Goal: Book appointment/travel/reservation

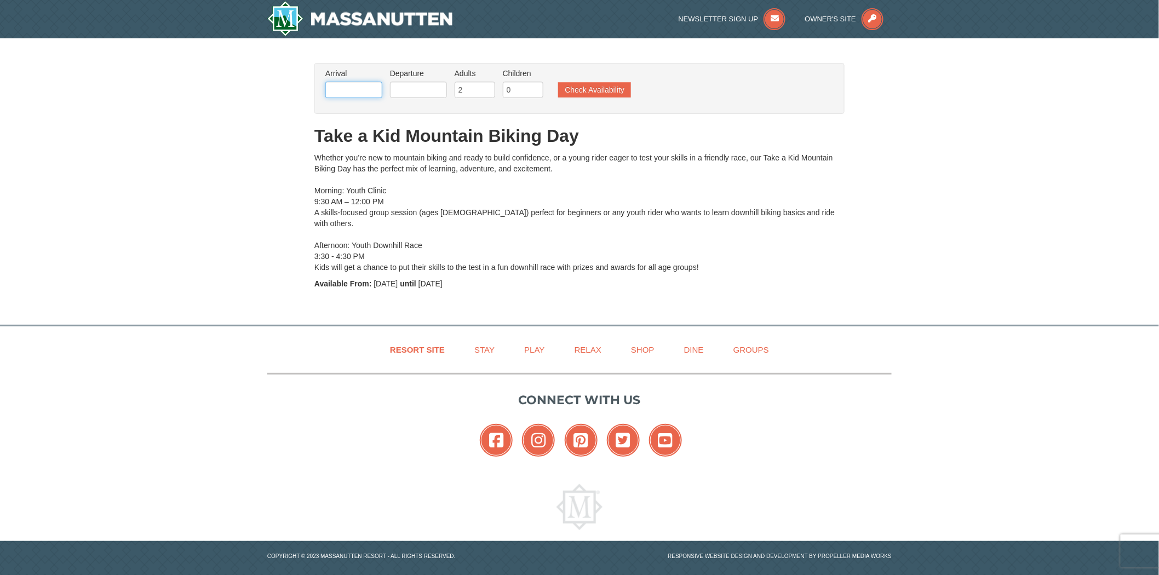
click at [351, 93] on input "text" at bounding box center [353, 90] width 57 height 16
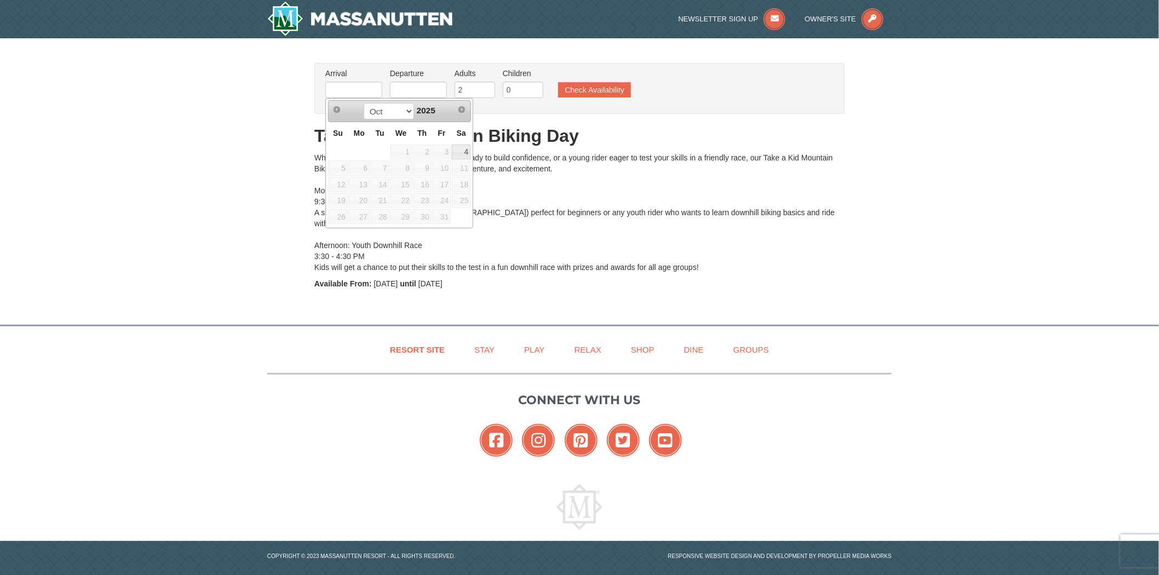
click at [784, 121] on div "From: To: Adults: 2 Children: 0 Change Arrival Please format dates MM/DD/YYYY P…" at bounding box center [579, 176] width 530 height 226
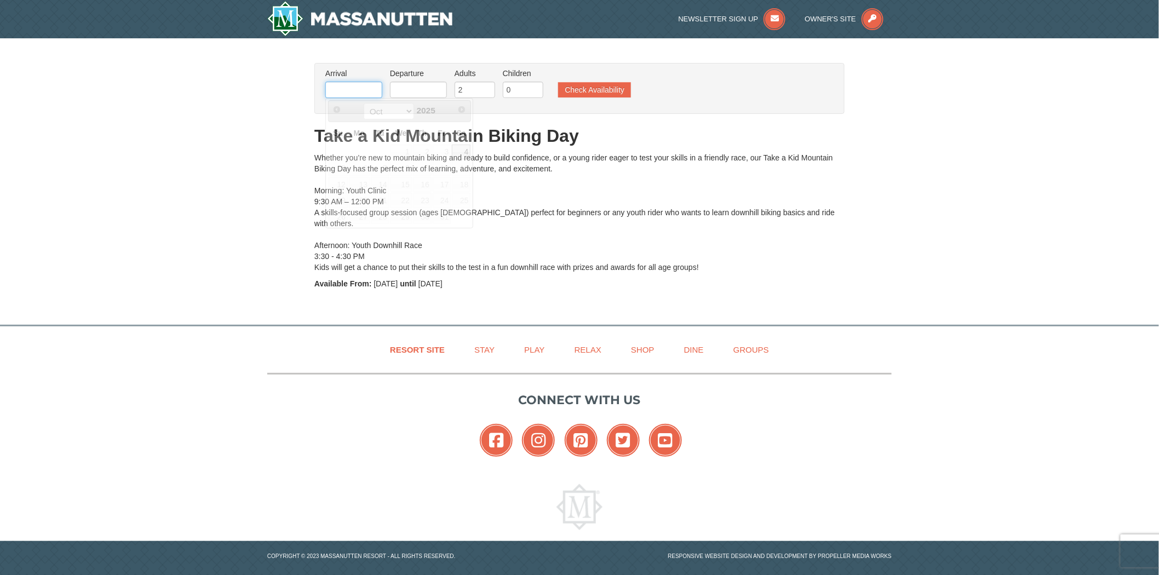
click at [337, 83] on input "text" at bounding box center [353, 90] width 57 height 16
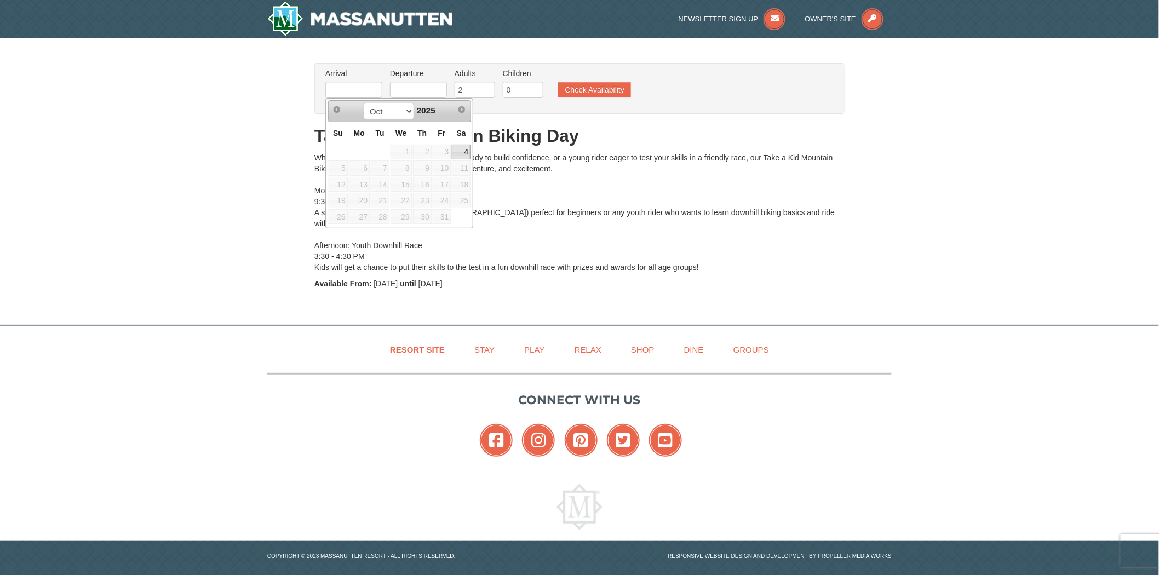
click at [463, 153] on link "4" at bounding box center [461, 152] width 19 height 15
type input "[DATE]"
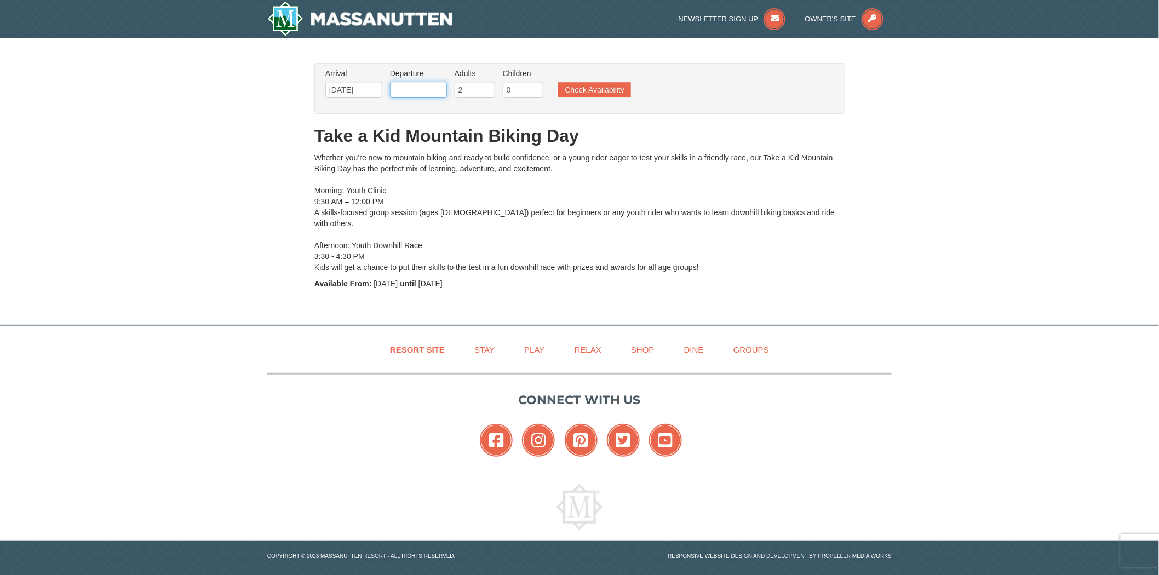
click at [429, 85] on input "text" at bounding box center [418, 90] width 57 height 16
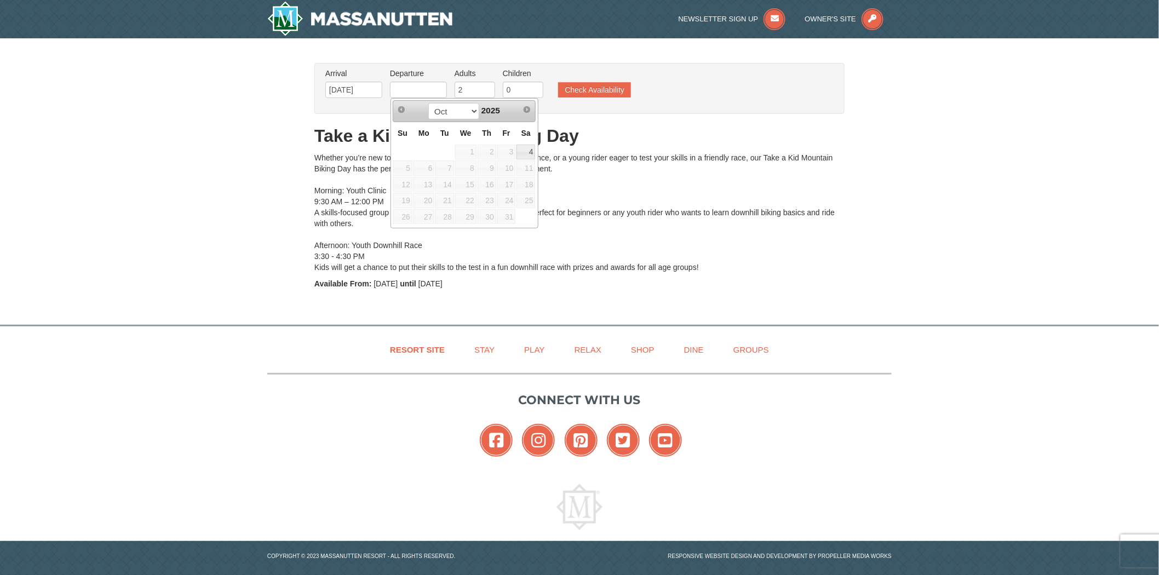
click at [406, 170] on span "5" at bounding box center [402, 167] width 19 height 15
click at [523, 152] on link "4" at bounding box center [526, 152] width 19 height 15
type input "[DATE]"
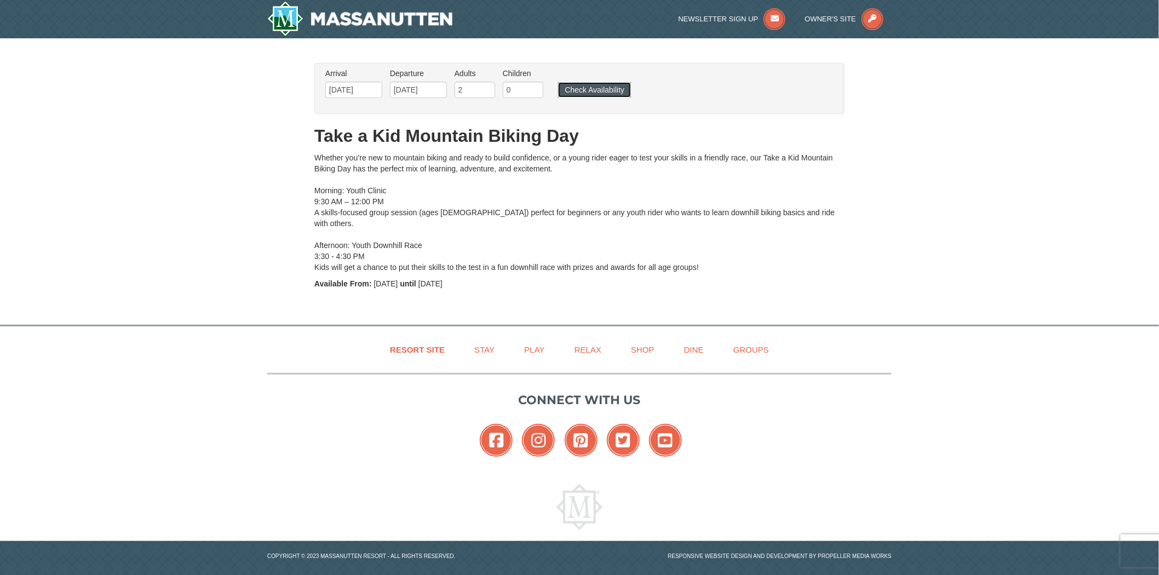
click at [598, 88] on button "Check Availability" at bounding box center [594, 89] width 73 height 15
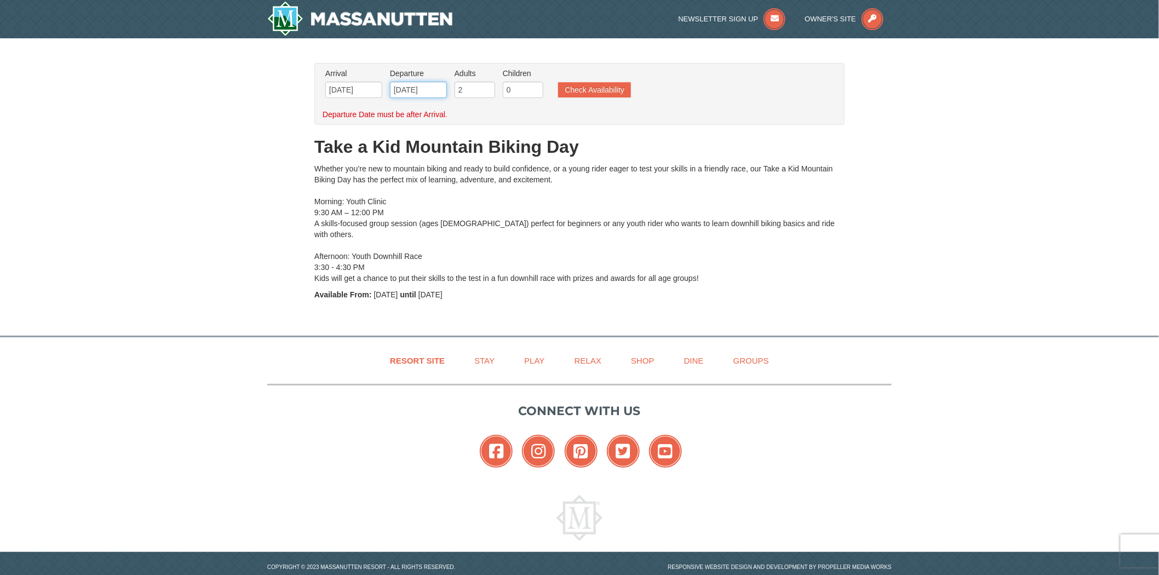
click at [406, 90] on input "[DATE]" at bounding box center [418, 90] width 57 height 16
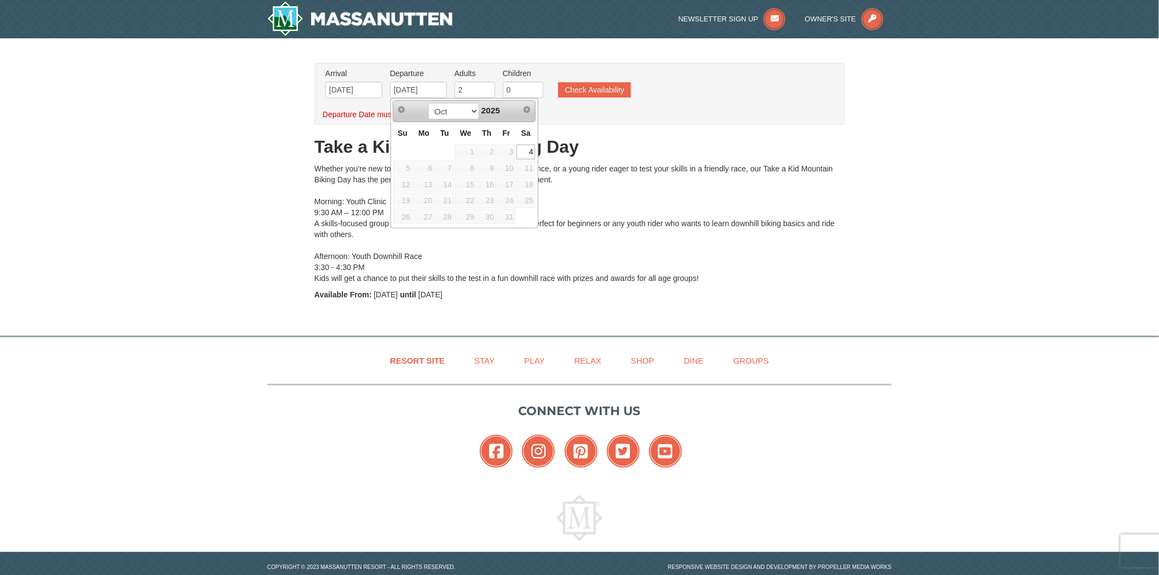
click at [650, 203] on div "Whether you’re new to mountain biking and ready to build confidence, or a young…" at bounding box center [579, 223] width 530 height 121
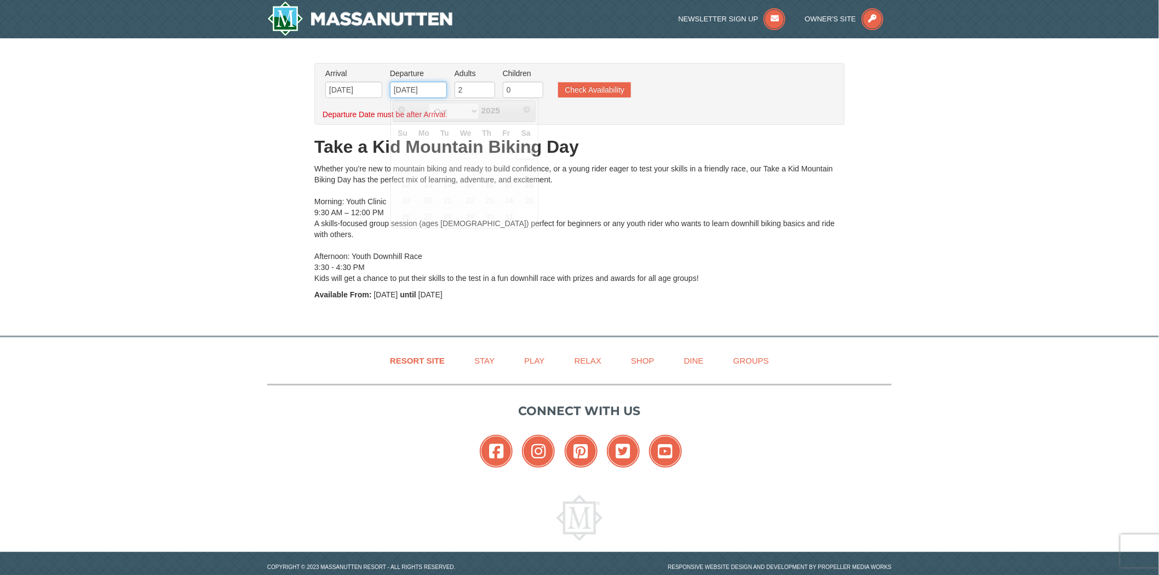
click at [398, 89] on input "[DATE]" at bounding box center [418, 90] width 57 height 16
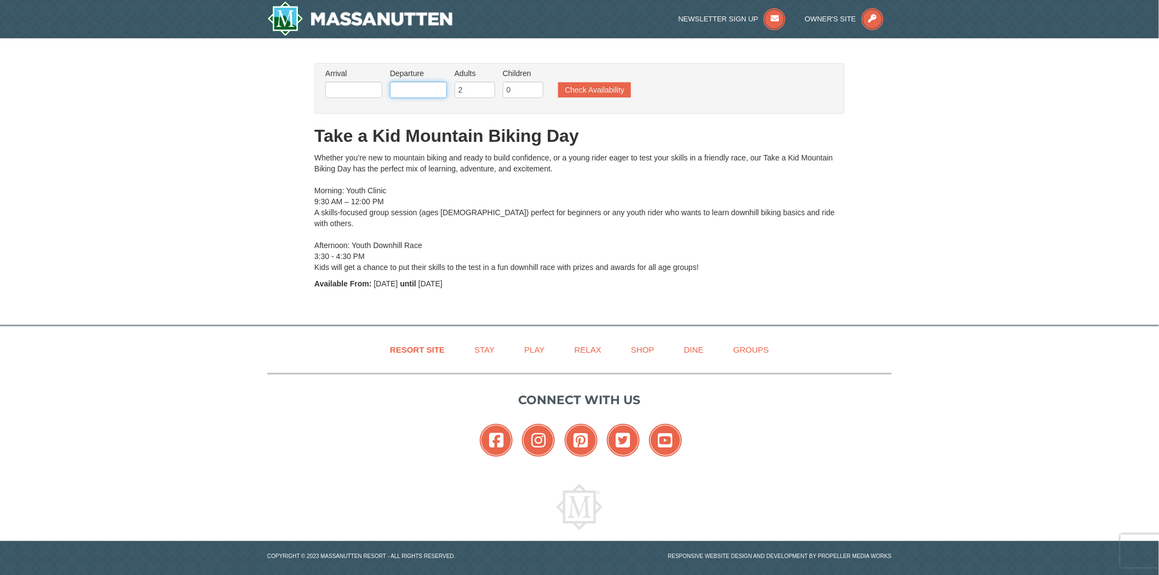
click at [402, 94] on input "text" at bounding box center [418, 90] width 57 height 16
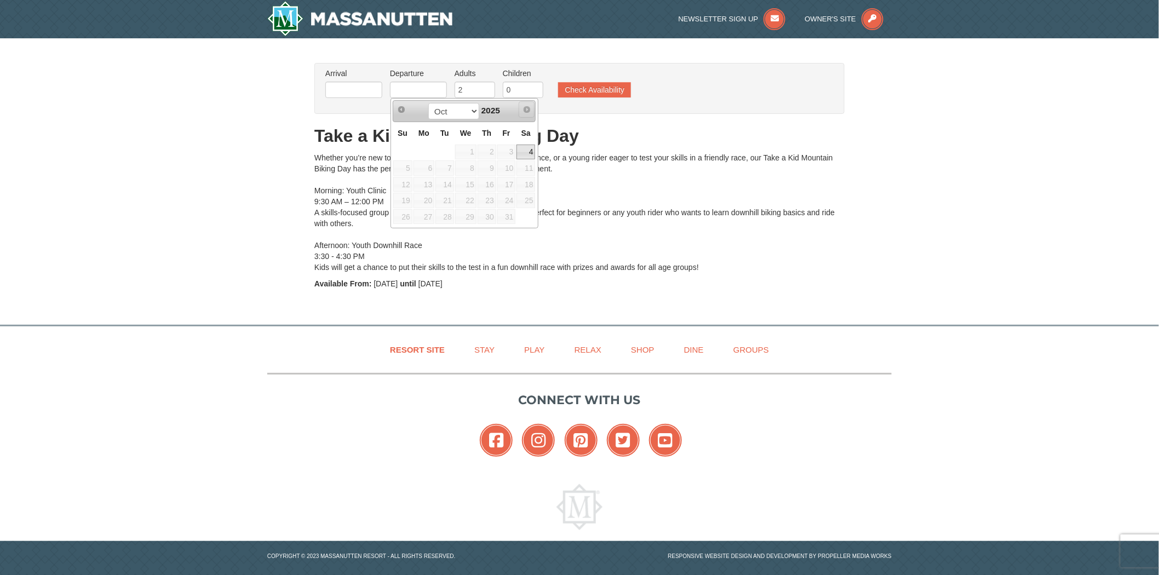
click at [530, 106] on span "Next" at bounding box center [527, 109] width 9 height 9
click at [397, 107] on span "Prev" at bounding box center [401, 109] width 9 height 9
click at [583, 93] on button "Check Availability" at bounding box center [594, 89] width 73 height 15
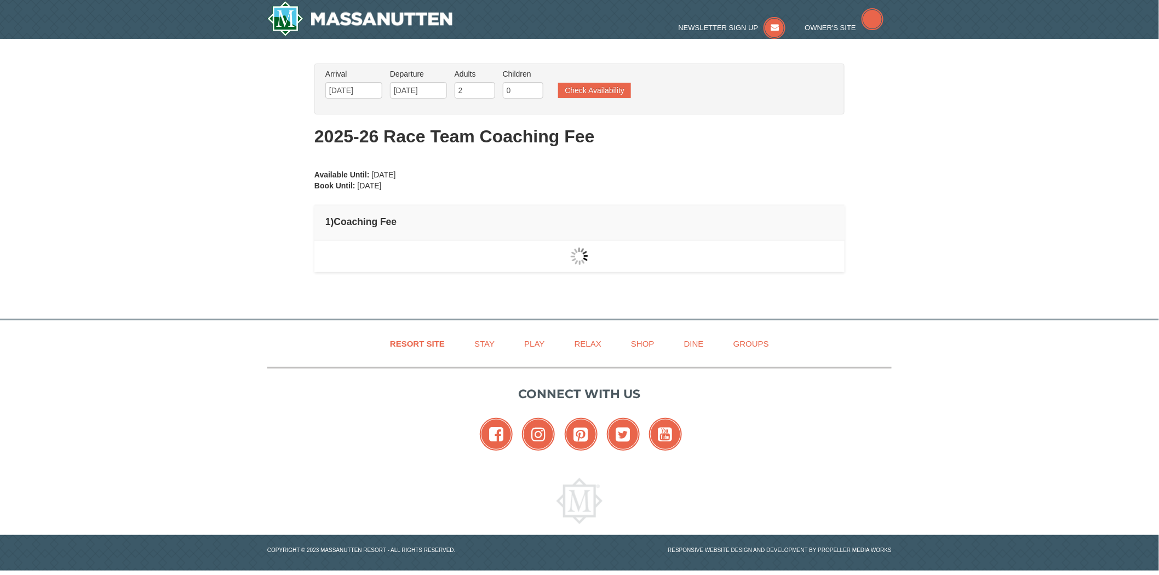
type input "[DATE]"
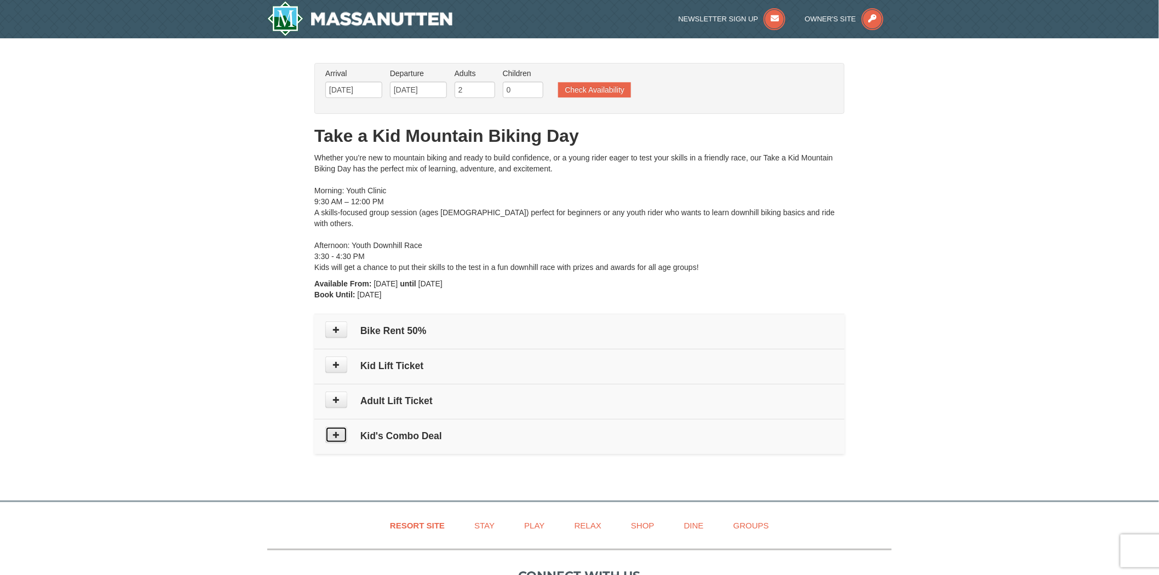
click at [331, 427] on button at bounding box center [336, 435] width 22 height 16
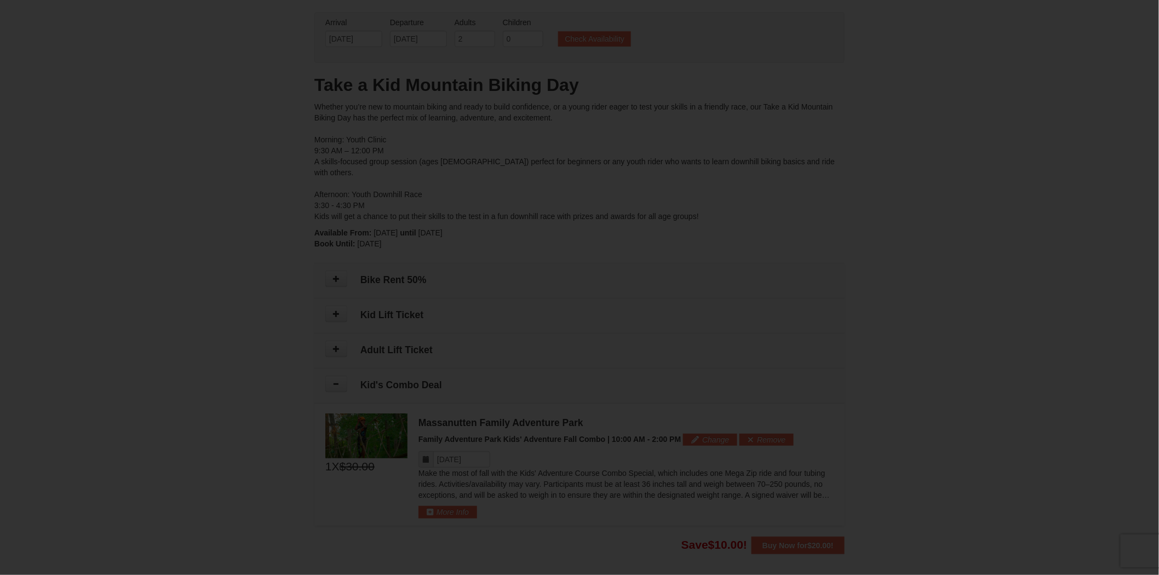
scroll to position [38, 0]
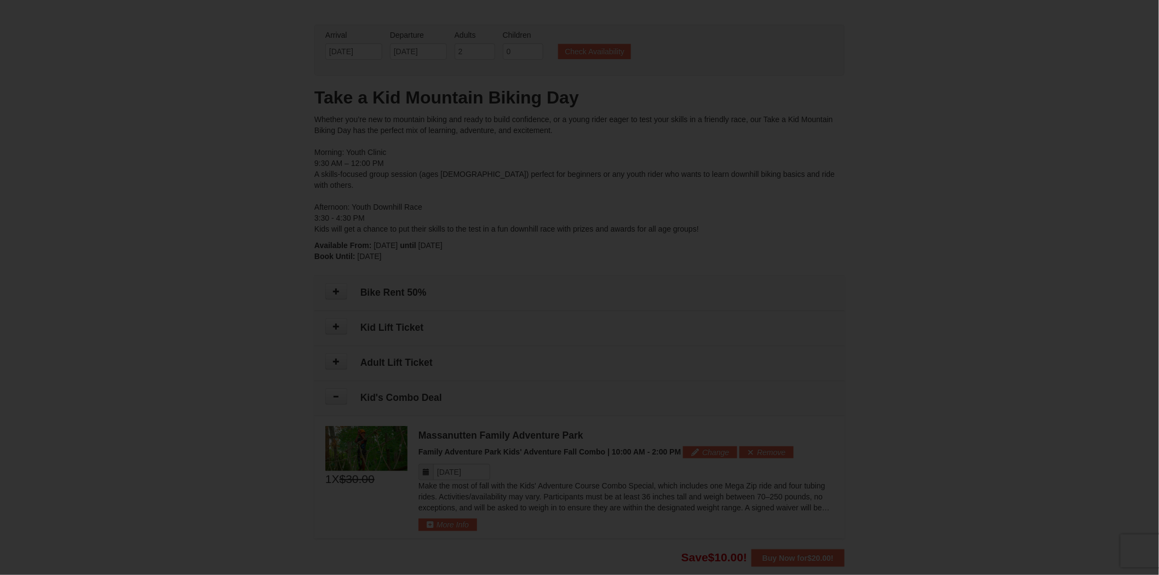
click at [360, 382] on div at bounding box center [579, 287] width 1159 height 575
click at [393, 122] on div at bounding box center [579, 287] width 1159 height 575
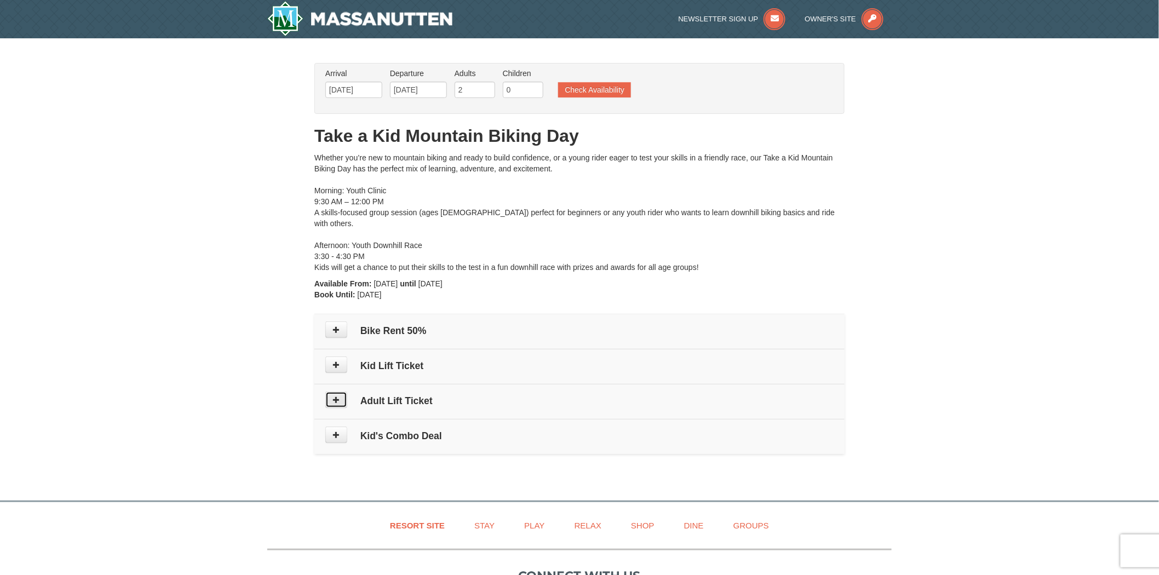
click at [342, 393] on button at bounding box center [336, 400] width 22 height 16
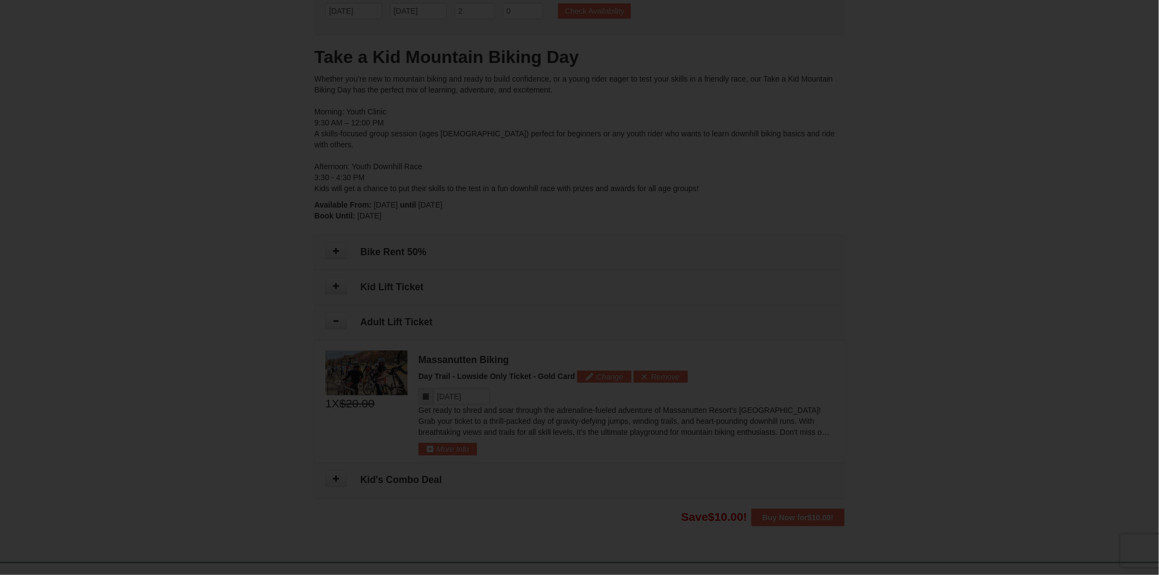
scroll to position [74, 0]
click at [433, 226] on div at bounding box center [579, 287] width 1159 height 575
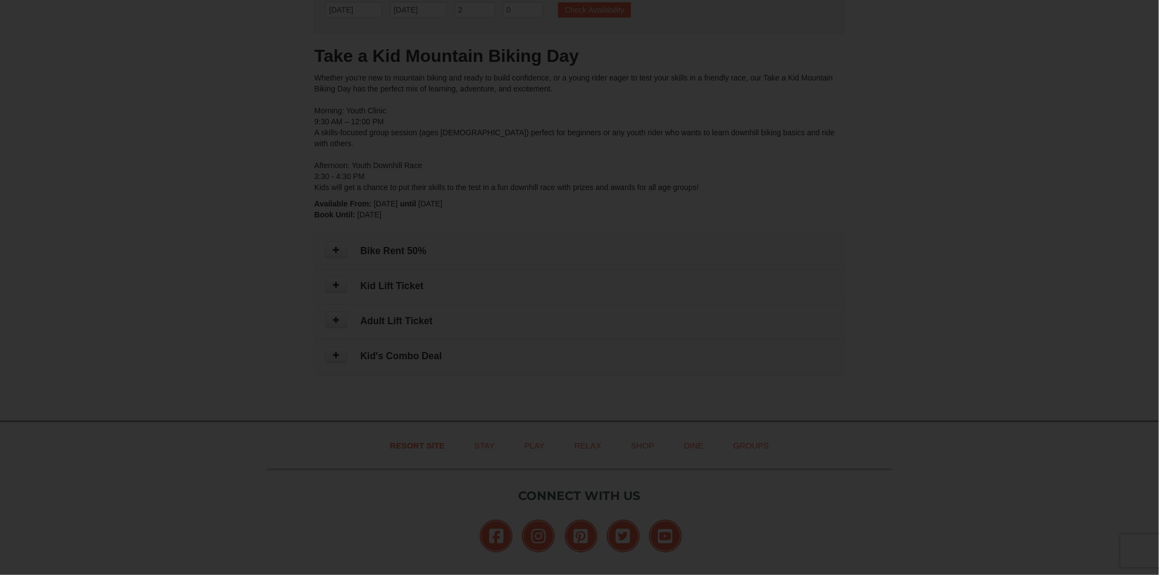
scroll to position [74, 0]
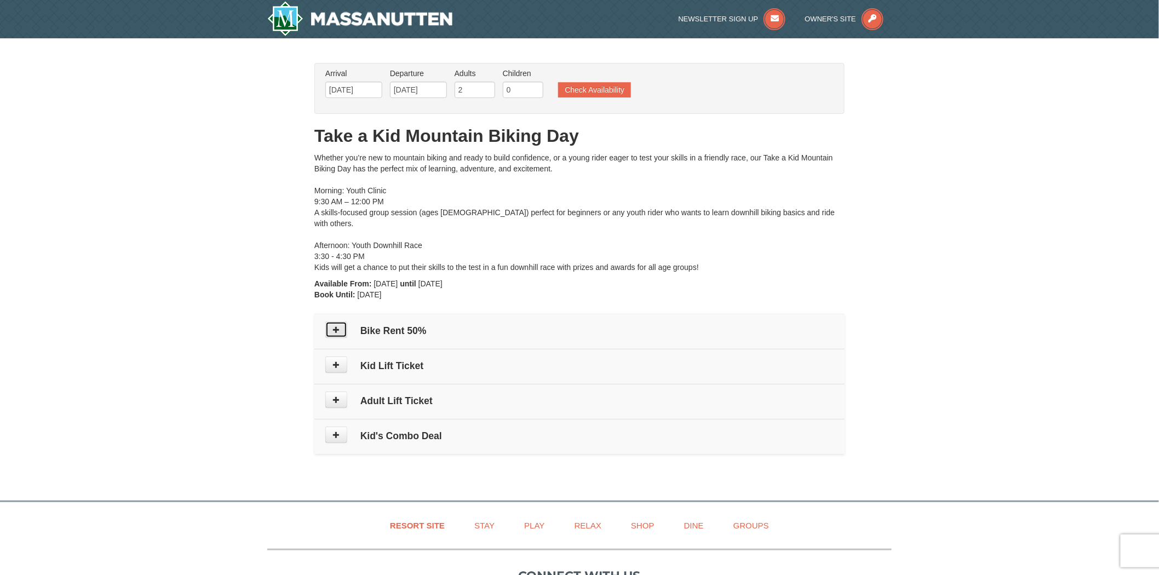
click at [336, 325] on button at bounding box center [336, 330] width 22 height 16
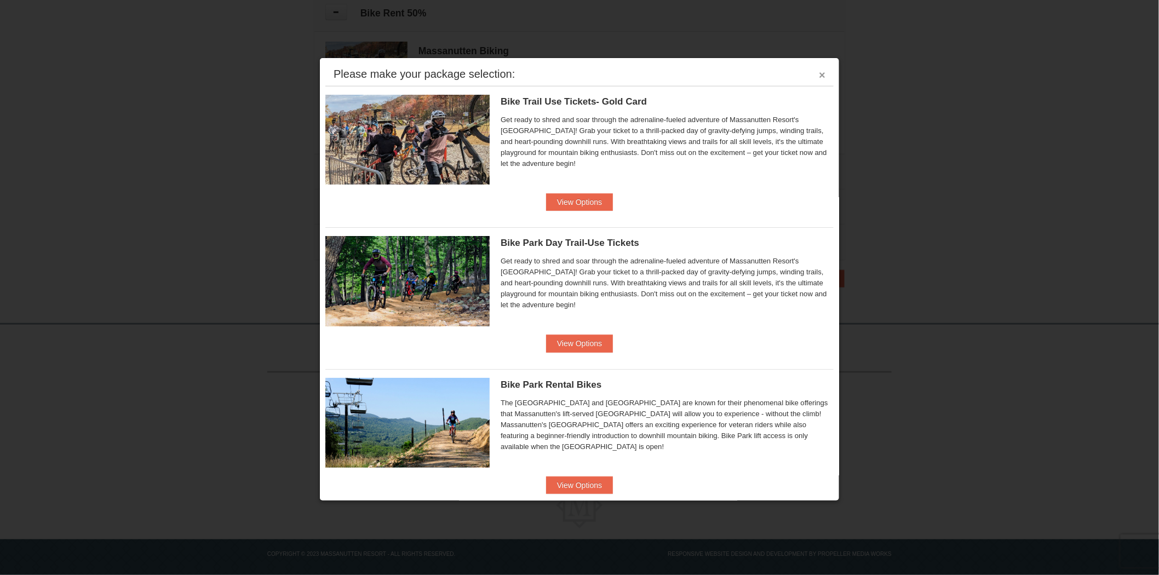
click at [819, 74] on button "×" at bounding box center [822, 75] width 7 height 11
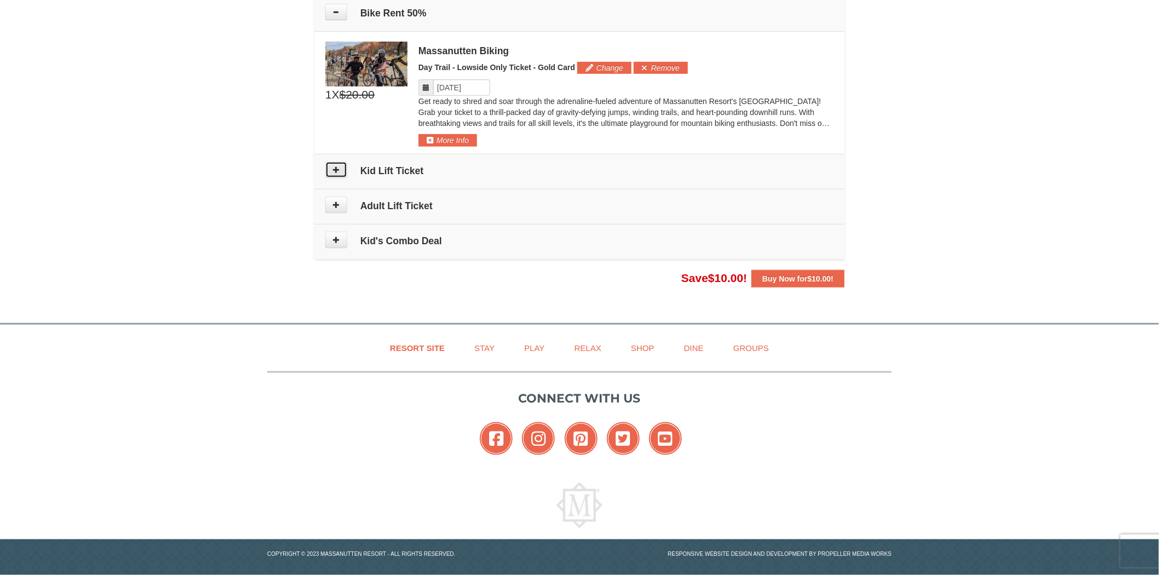
click at [345, 167] on button at bounding box center [336, 170] width 22 height 16
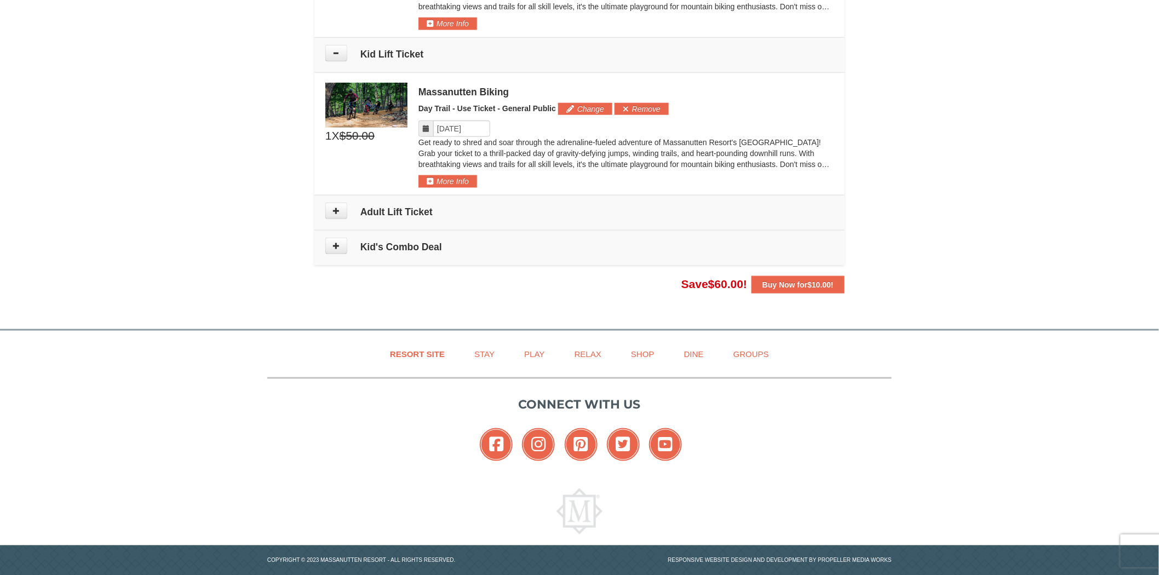
scroll to position [440, 0]
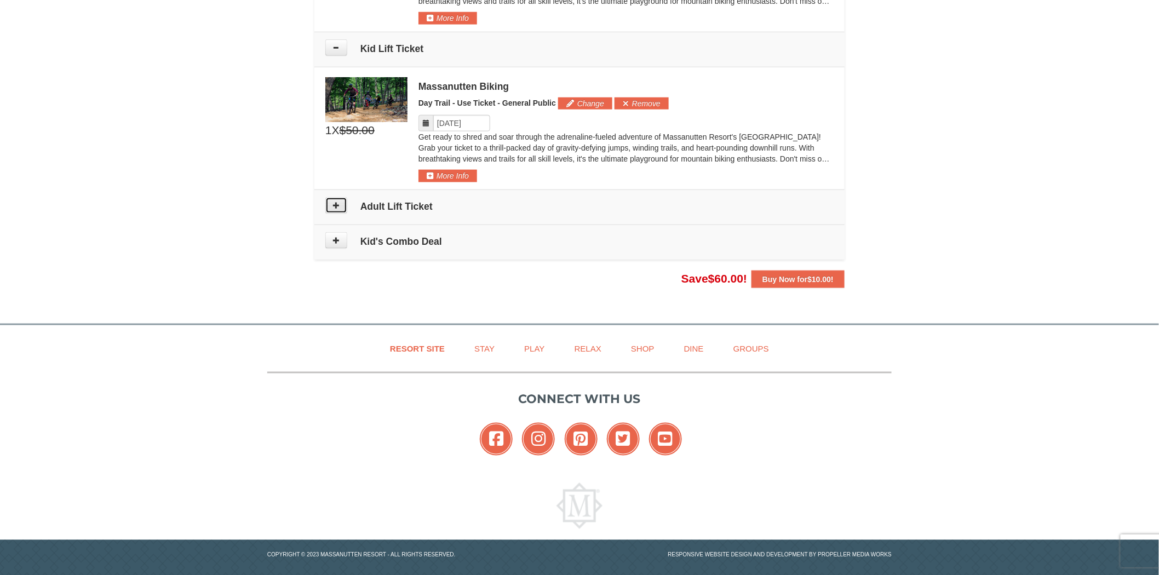
click at [338, 202] on icon at bounding box center [336, 206] width 8 height 8
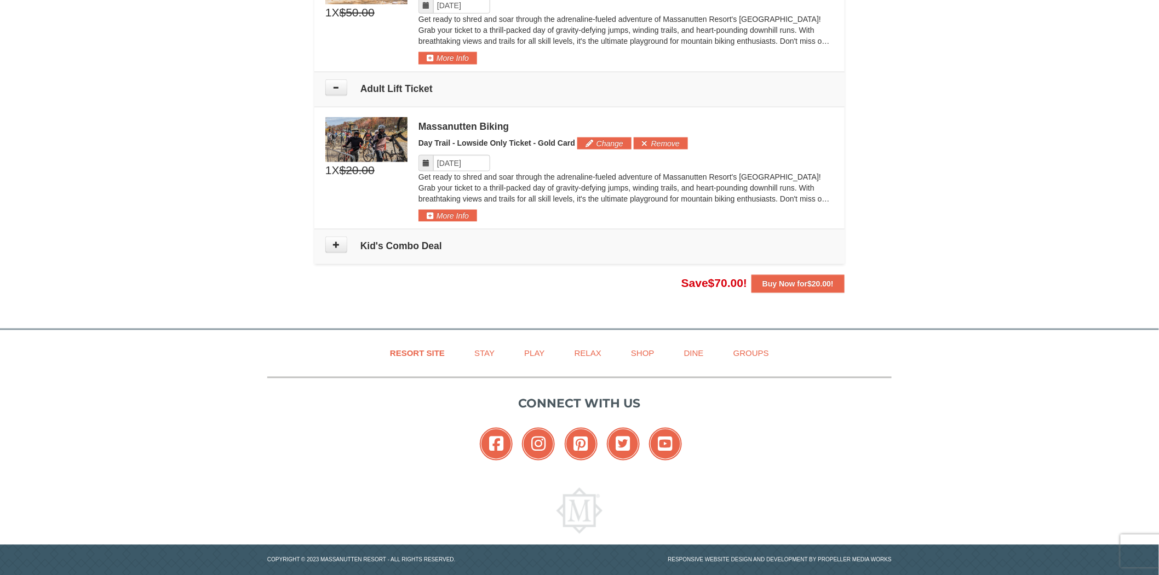
scroll to position [563, 0]
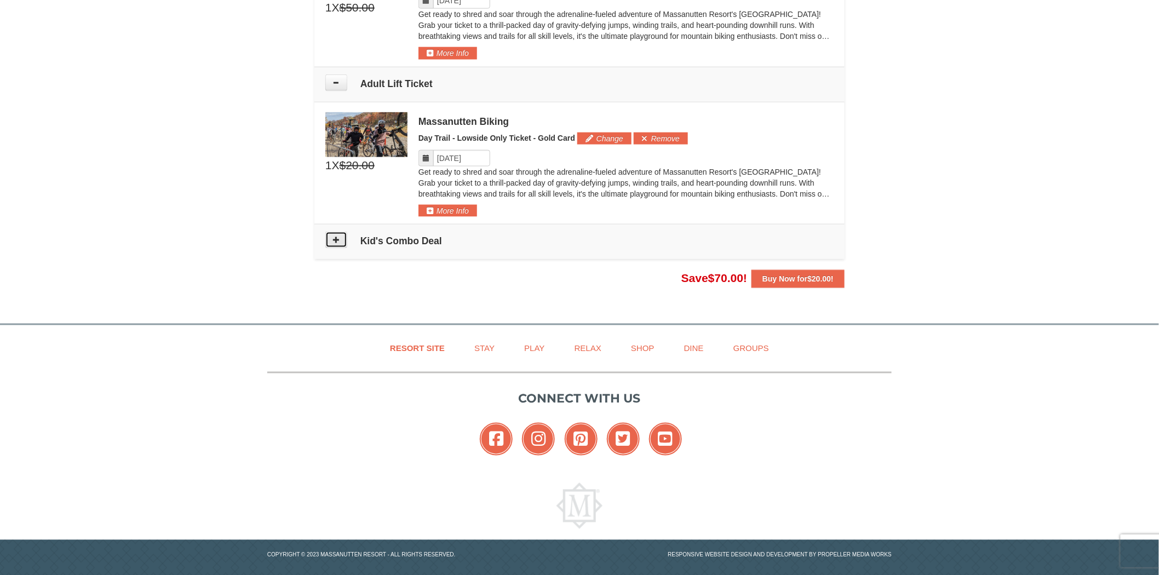
click at [338, 236] on button at bounding box center [336, 240] width 22 height 16
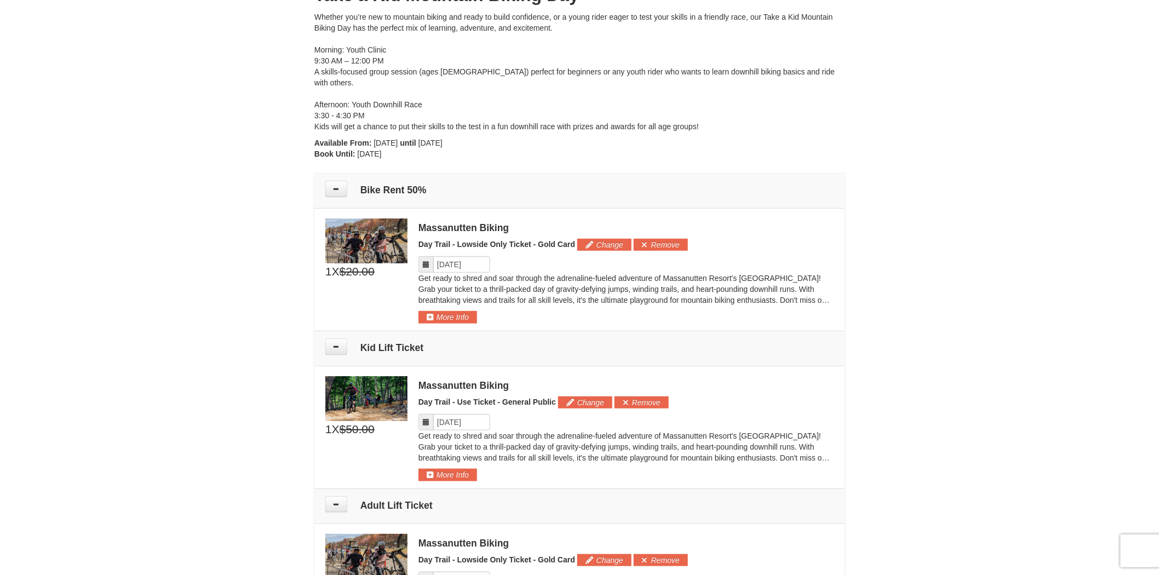
scroll to position [0, 0]
